Goal: Entertainment & Leisure: Consume media (video, audio)

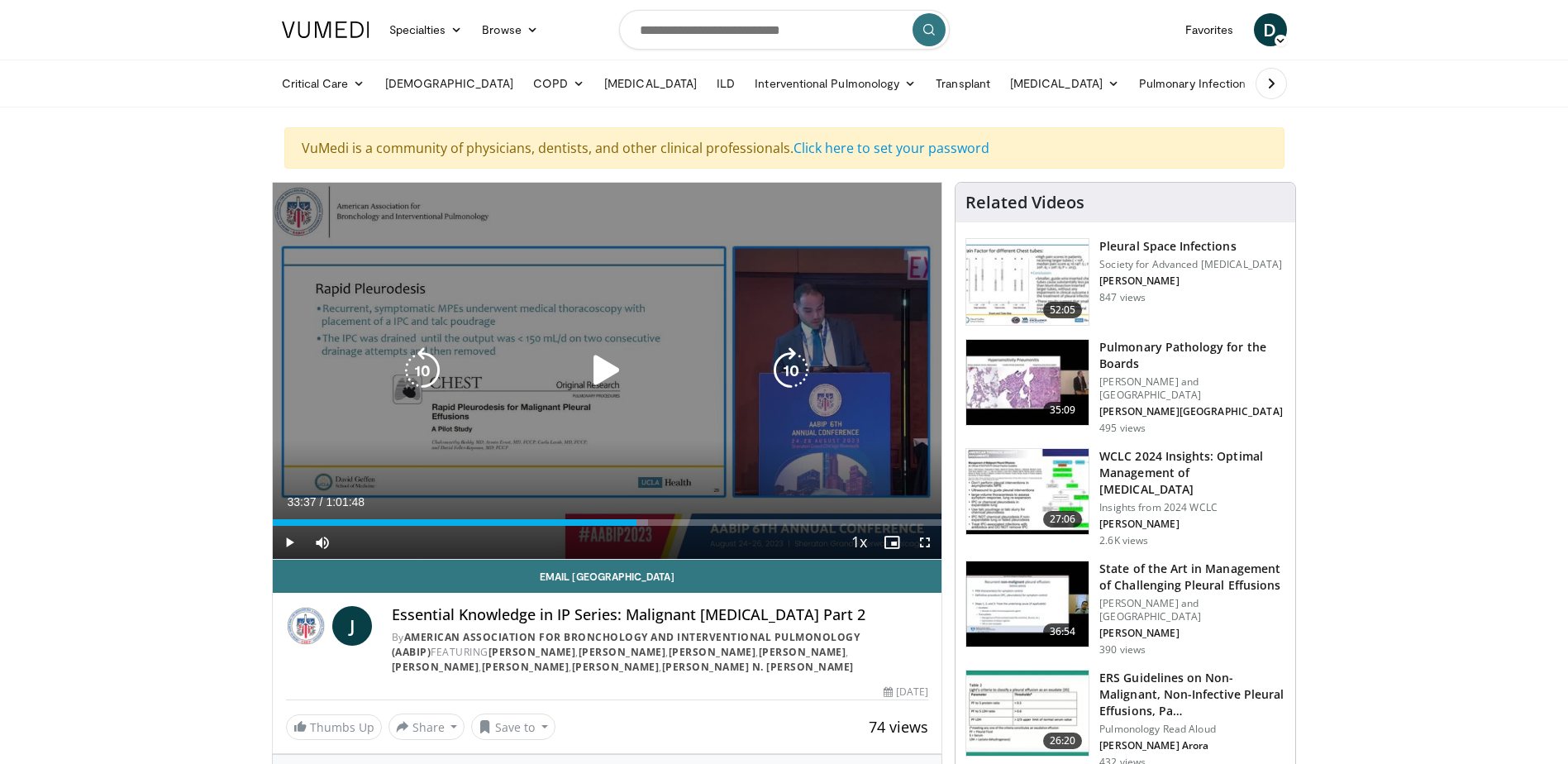
drag, startPoint x: 591, startPoint y: 377, endPoint x: 592, endPoint y: 369, distance: 8.1
click at [591, 377] on icon "Video Player" at bounding box center [606, 369] width 46 height 46
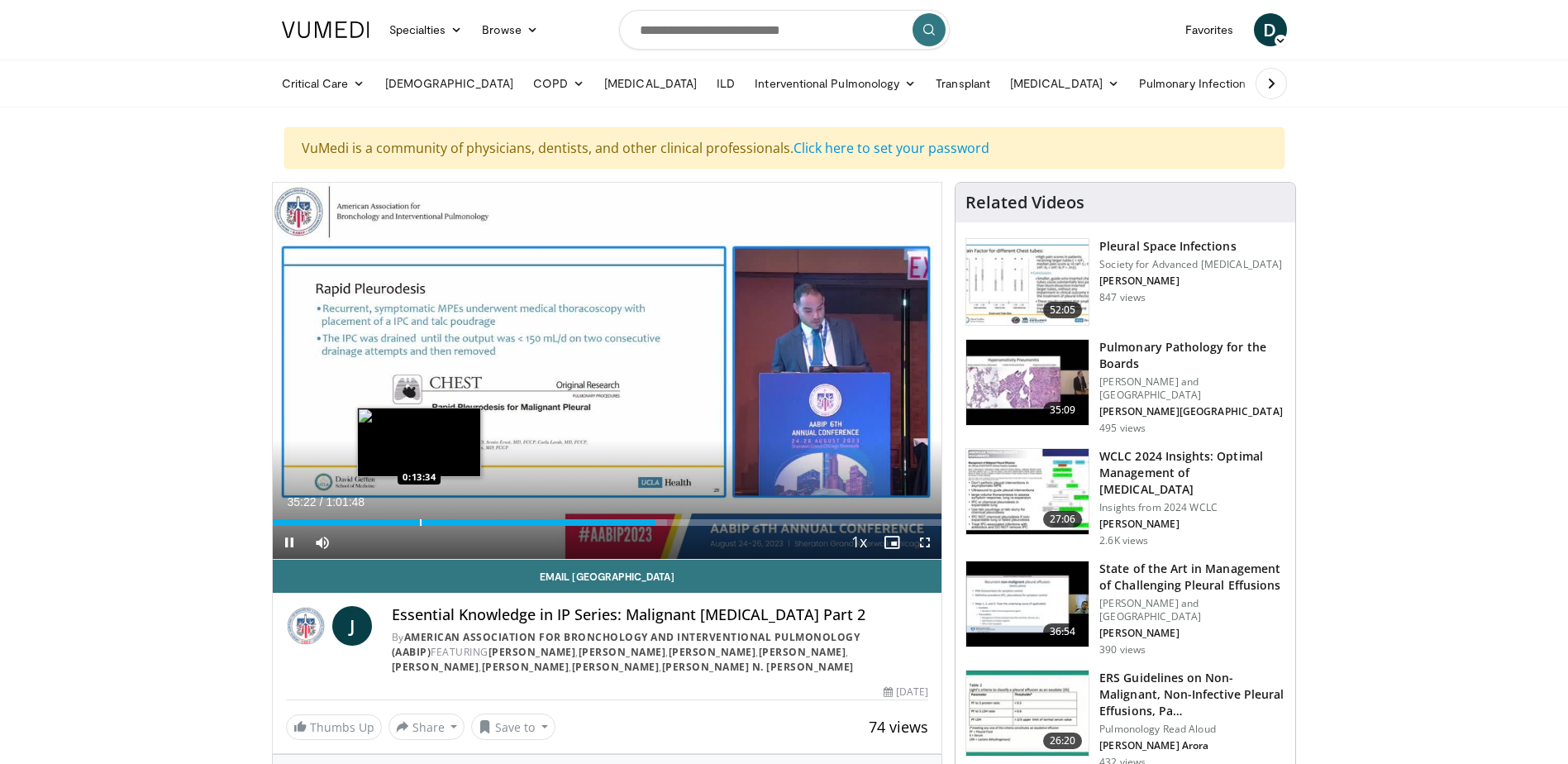
click at [419, 516] on div "Loaded : 58.96% 0:35:22 0:13:34" at bounding box center [607, 517] width 670 height 16
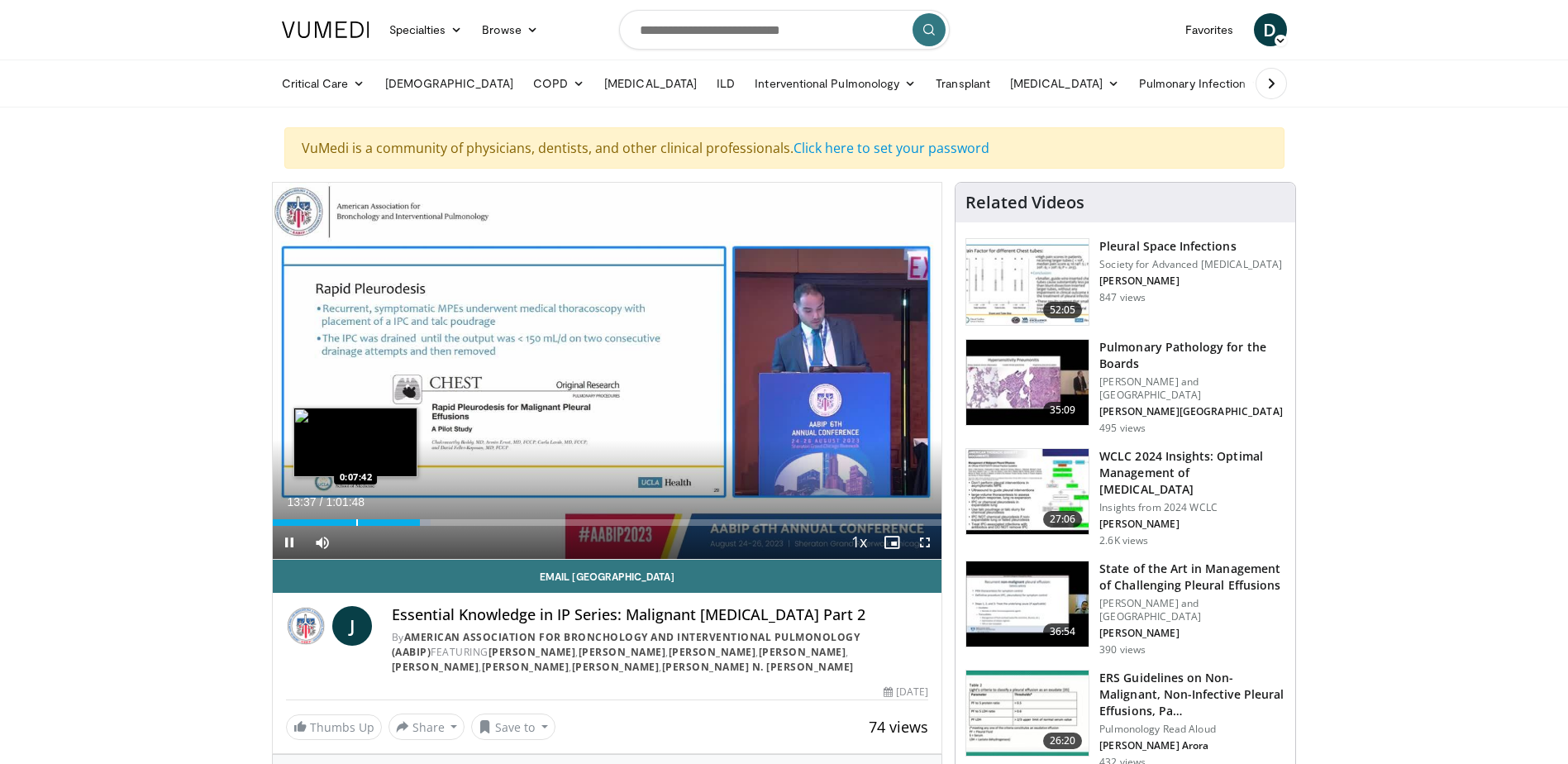
click at [356, 514] on div "Loaded : 23.69% 0:13:37 0:07:42" at bounding box center [607, 517] width 670 height 16
click at [305, 519] on div "Progress Bar" at bounding box center [305, 523] width 2 height 7
click at [302, 519] on div "Progress Bar" at bounding box center [303, 523] width 2 height 7
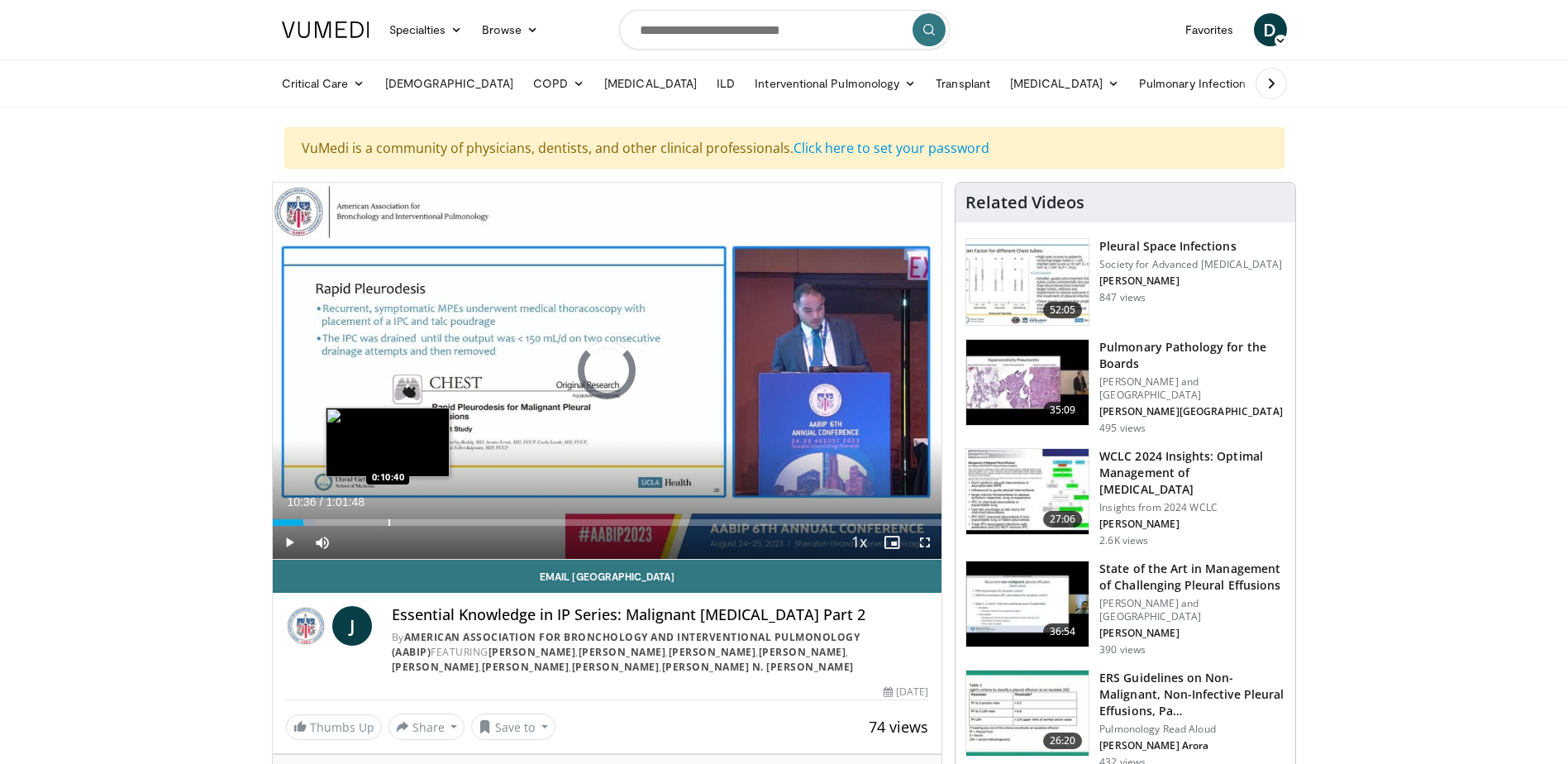
click at [388, 510] on div "Loaded : 6.46% 0:02:53 0:10:40" at bounding box center [607, 517] width 670 height 16
click at [414, 514] on div "Loaded : 18.07% 0:10:41 0:13:07" at bounding box center [607, 517] width 670 height 16
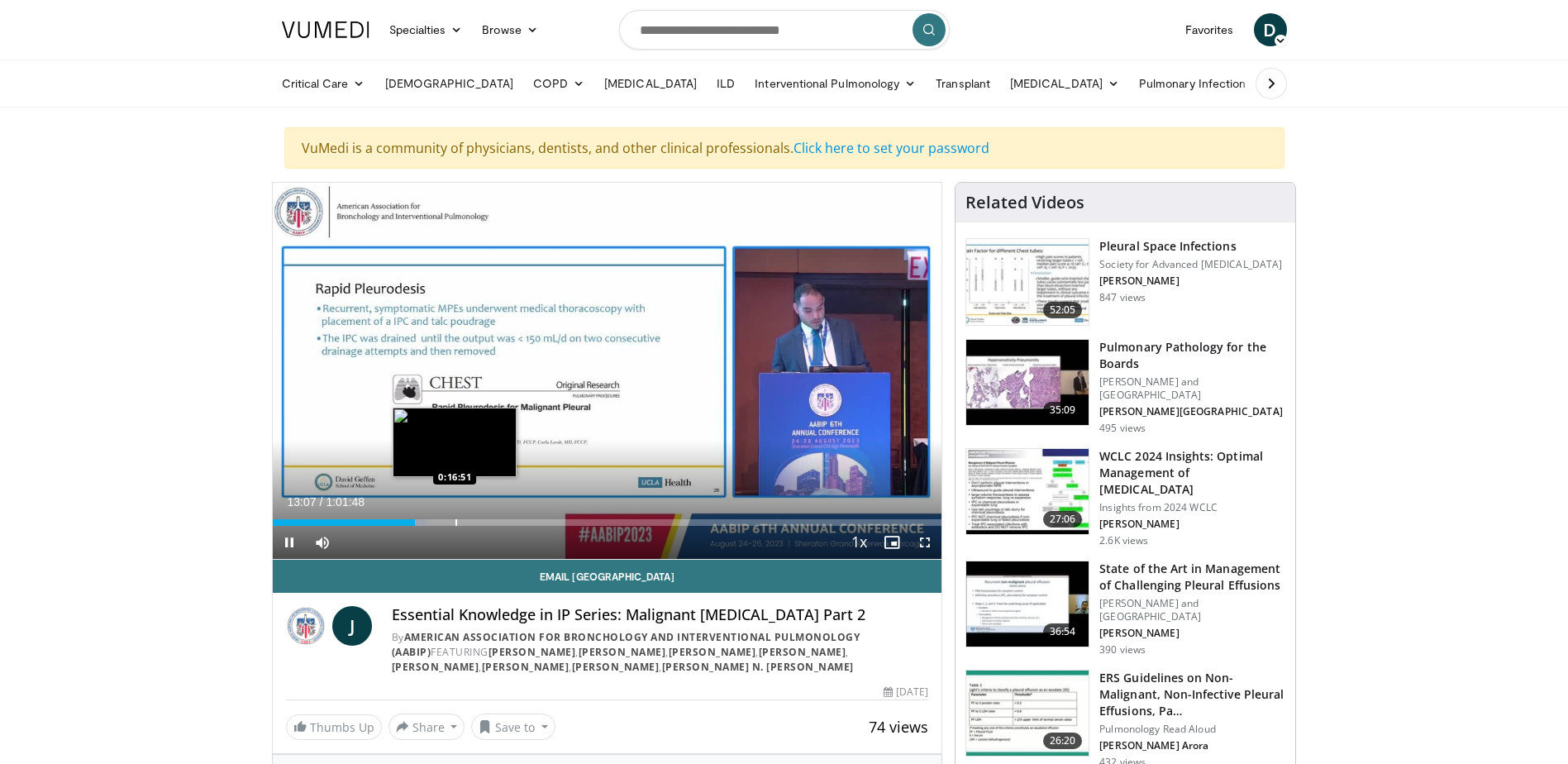
click at [454, 517] on div "Loaded : 22.88% 0:13:07 0:16:51" at bounding box center [607, 517] width 670 height 16
click at [484, 517] on div "Loaded : 28.58% 0:16:52 0:19:32" at bounding box center [607, 517] width 670 height 16
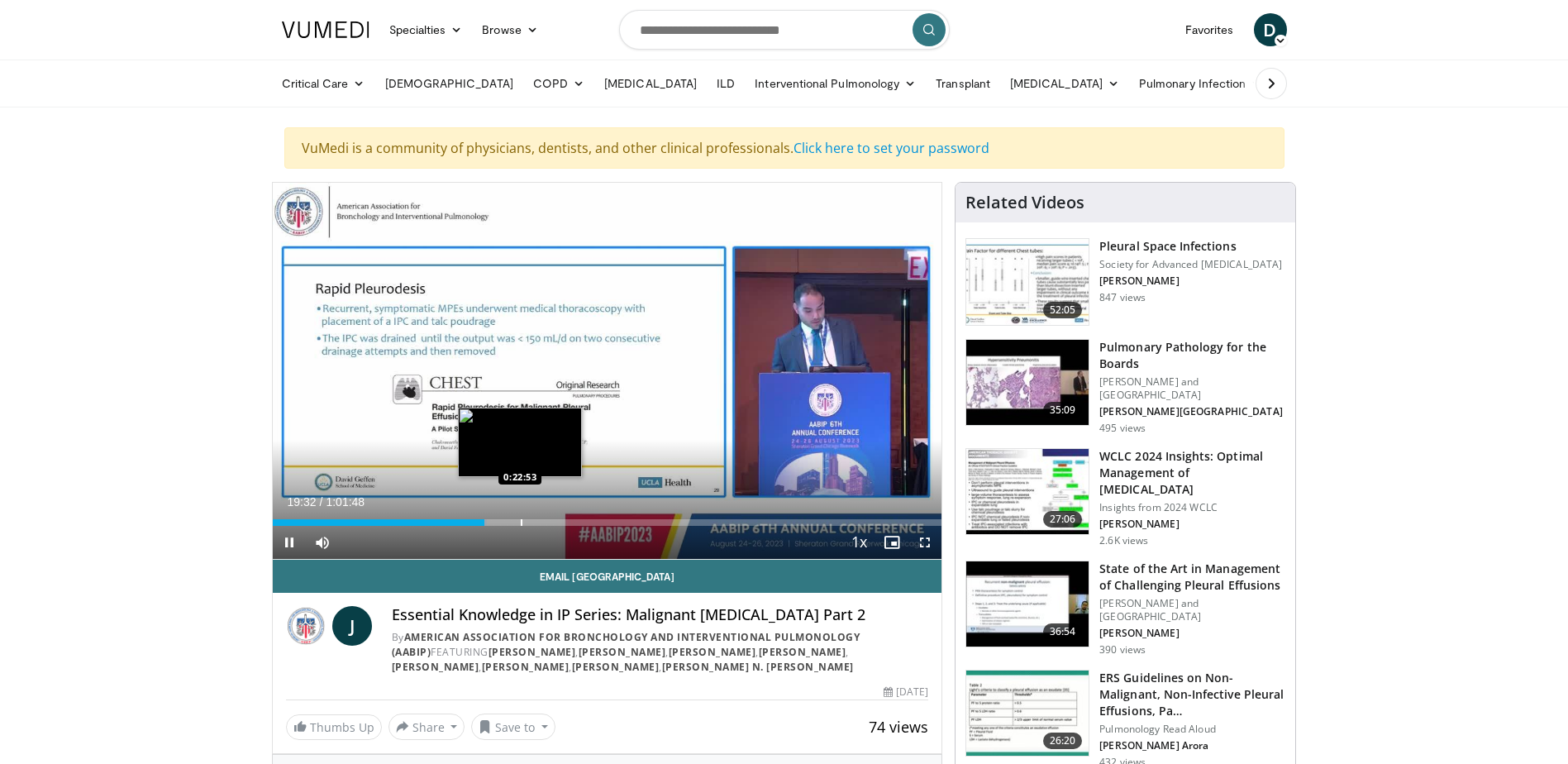
click at [521, 517] on div "Loaded : 32.09% 0:19:32 0:22:53" at bounding box center [607, 517] width 670 height 16
click at [549, 519] on div "Progress Bar" at bounding box center [550, 523] width 2 height 7
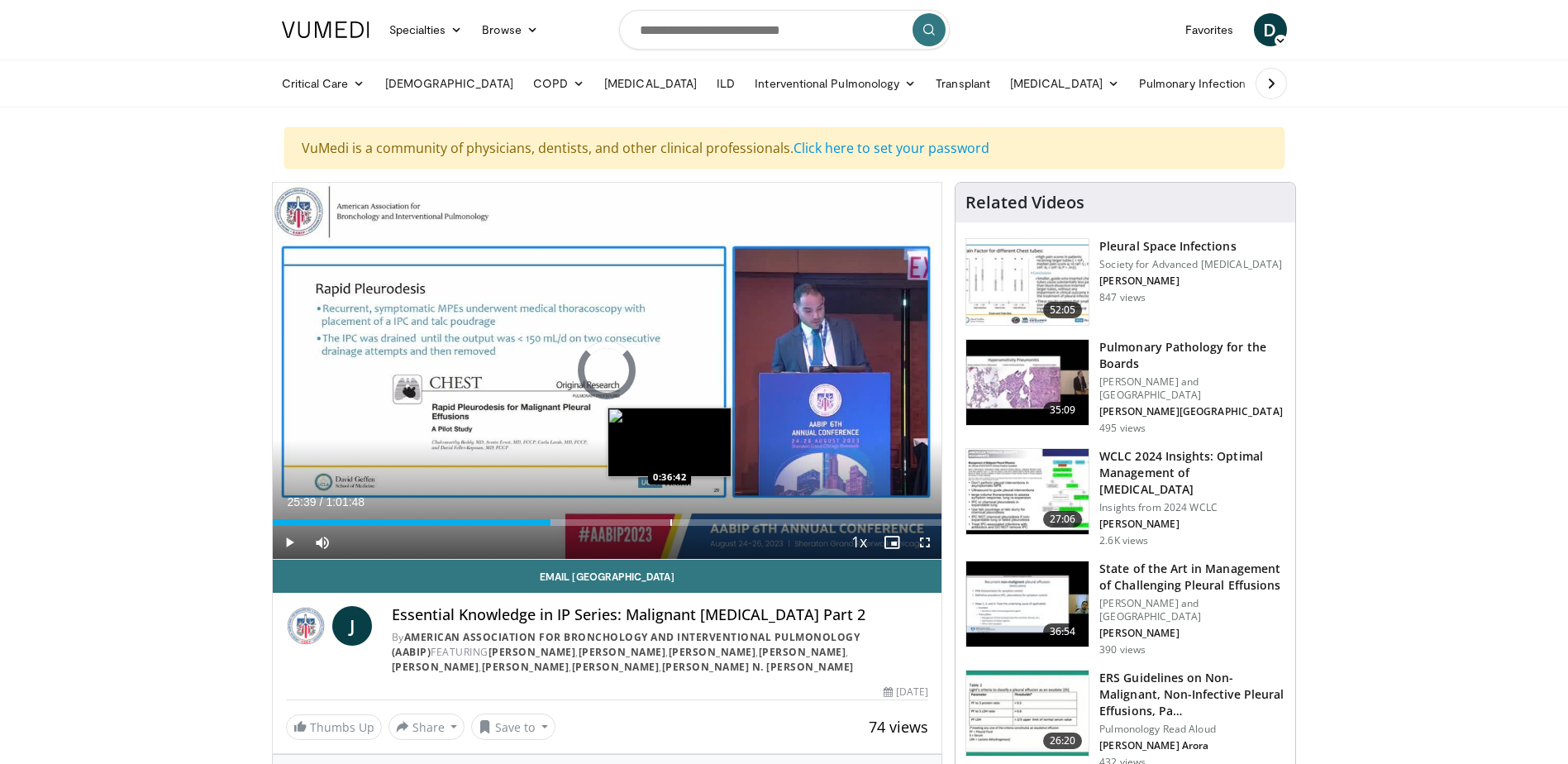
click at [672, 523] on div "Progress Bar" at bounding box center [672, 523] width 2 height 7
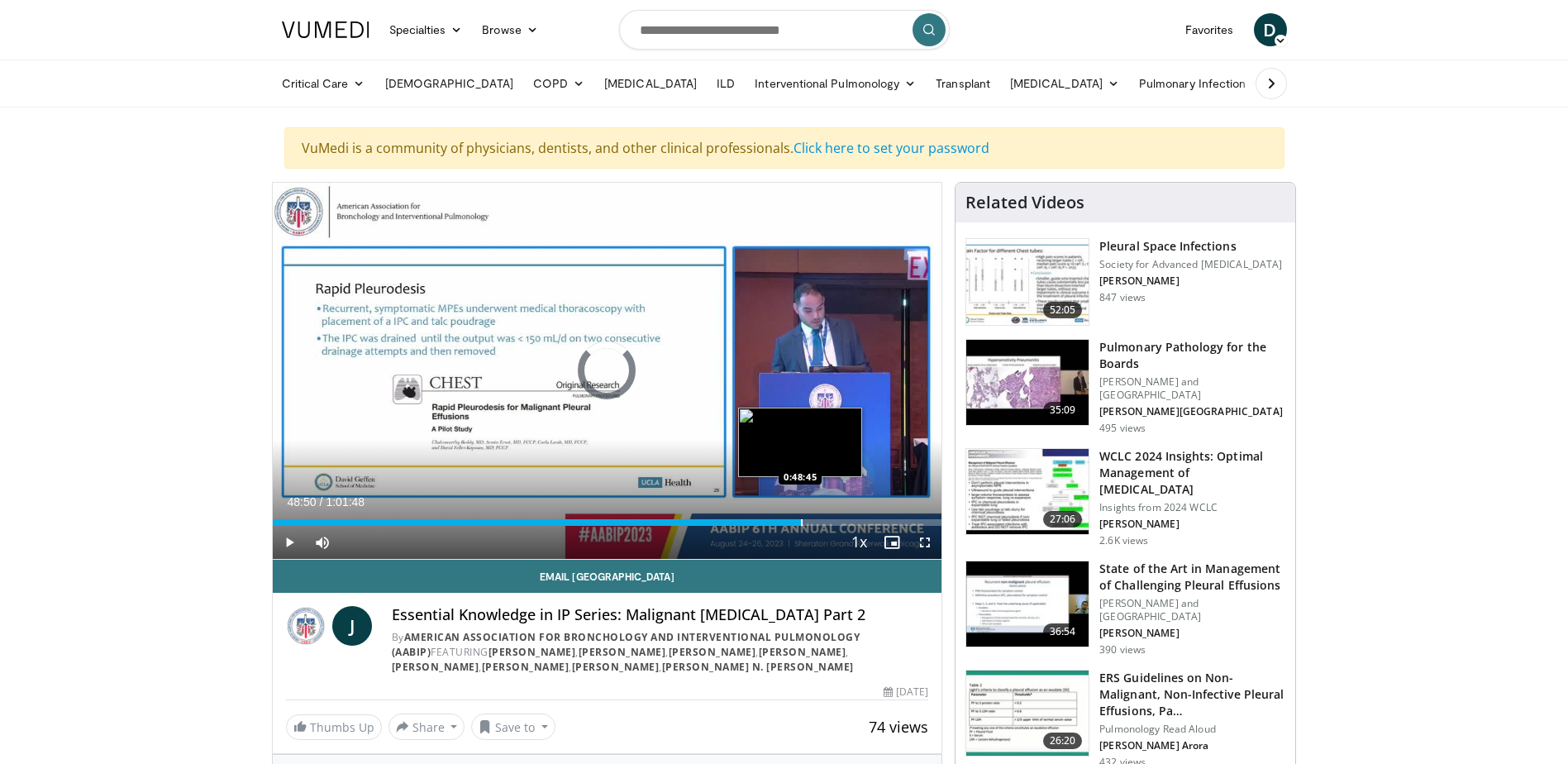
click at [801, 519] on div "Progress Bar" at bounding box center [802, 523] width 2 height 7
